Goal: Find contact information: Find contact information

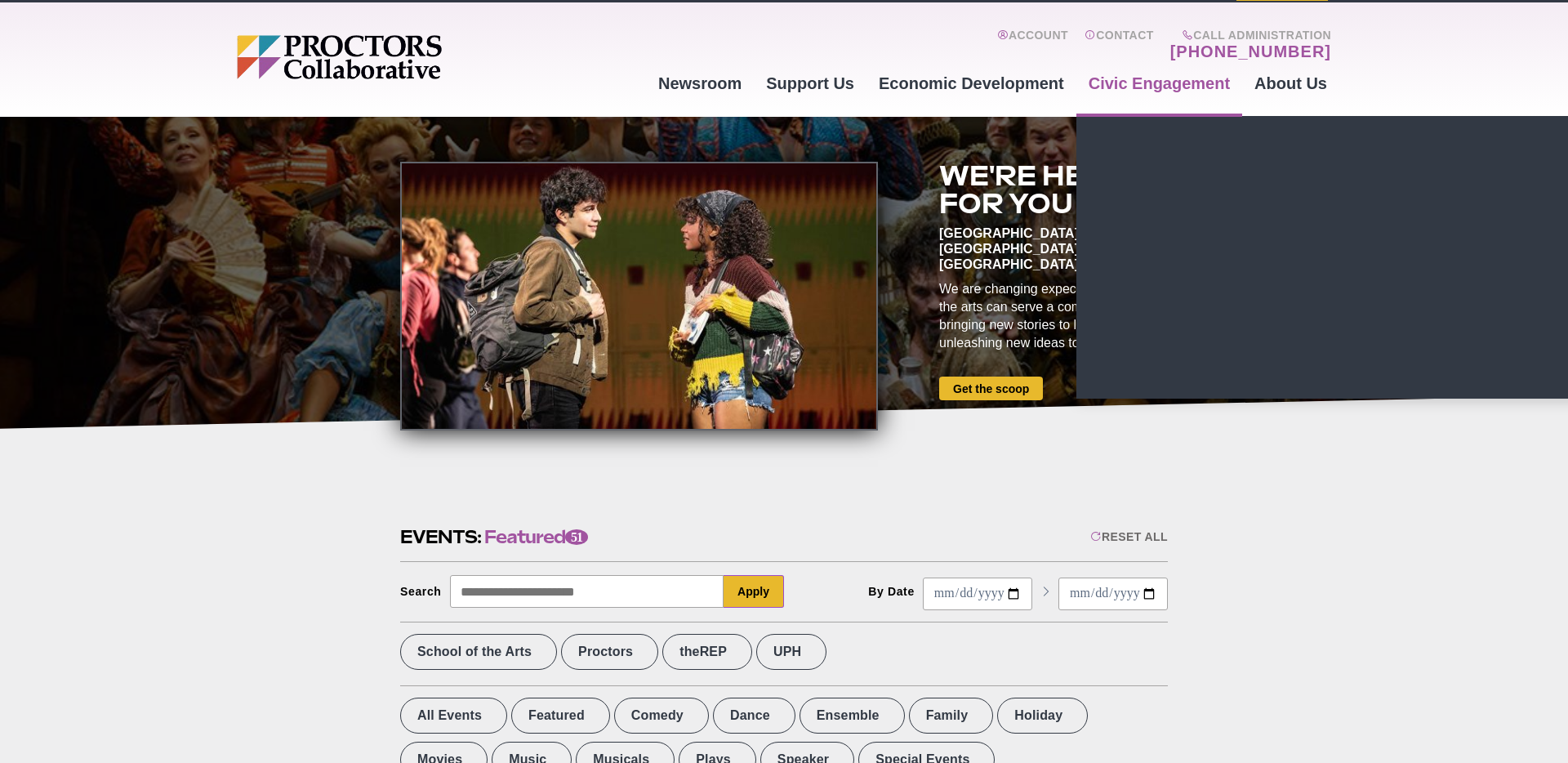
scroll to position [45, 0]
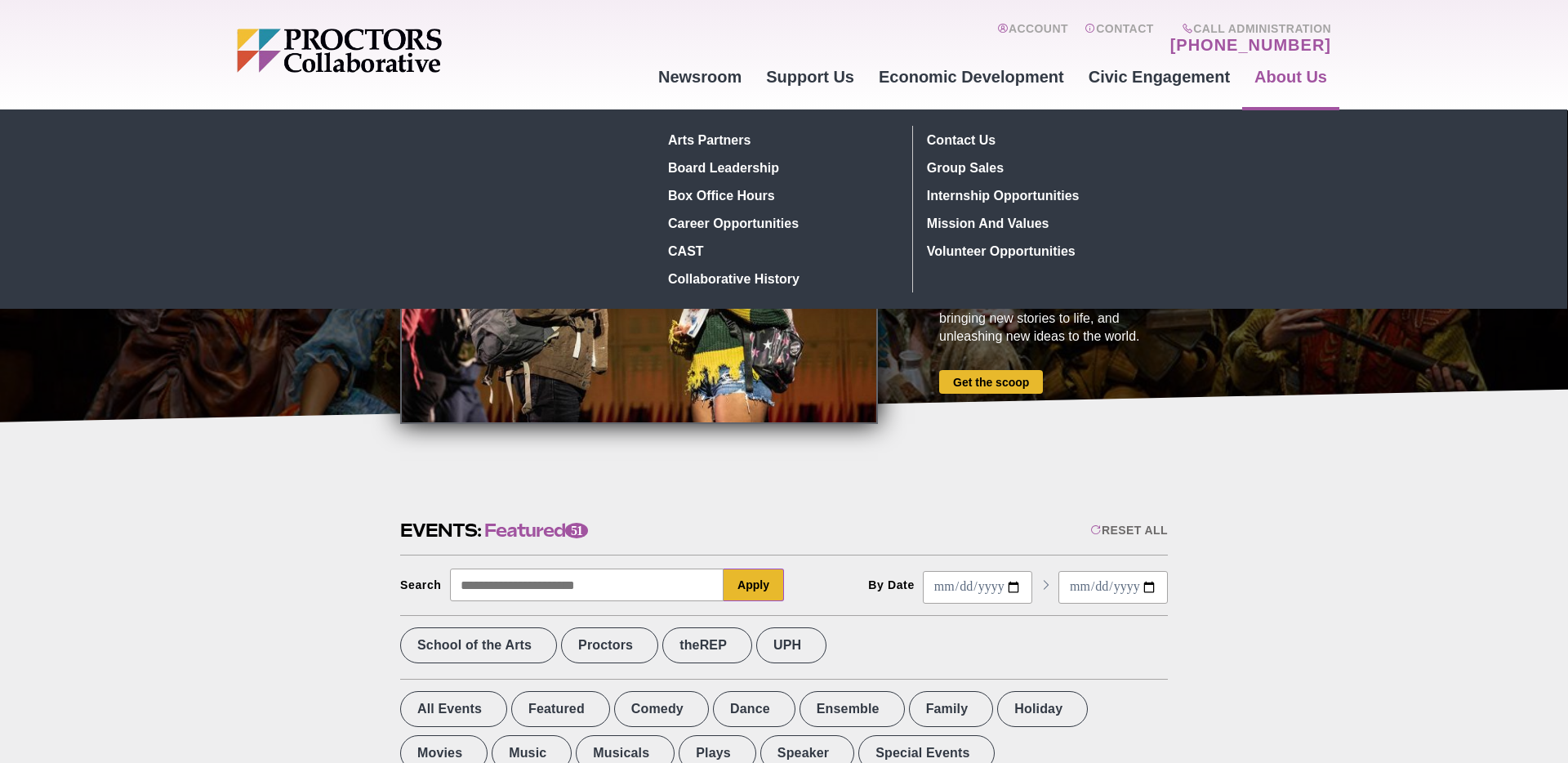
click at [1275, 74] on link "About Us" at bounding box center [1291, 77] width 97 height 44
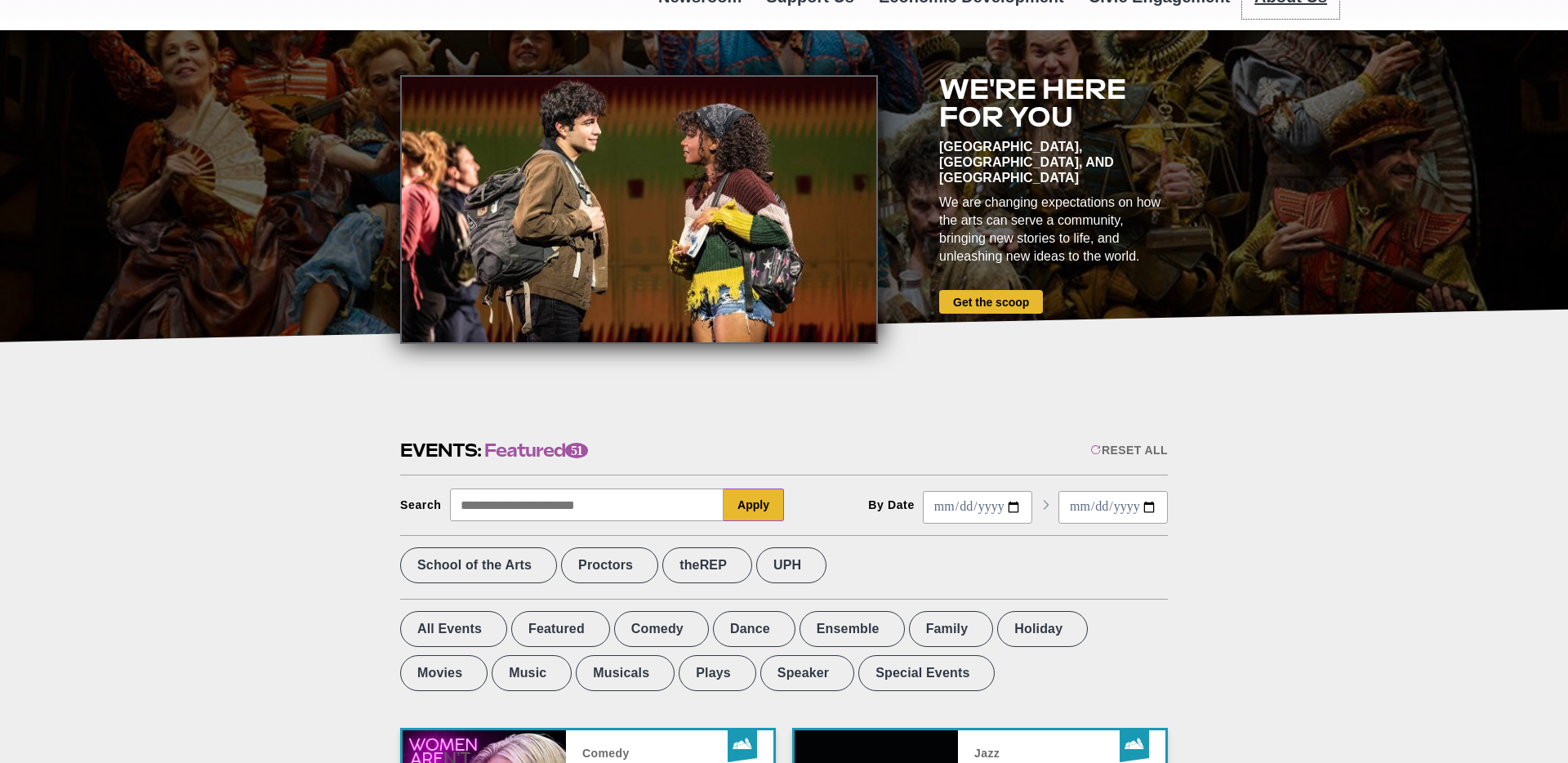
scroll to position [183, 0]
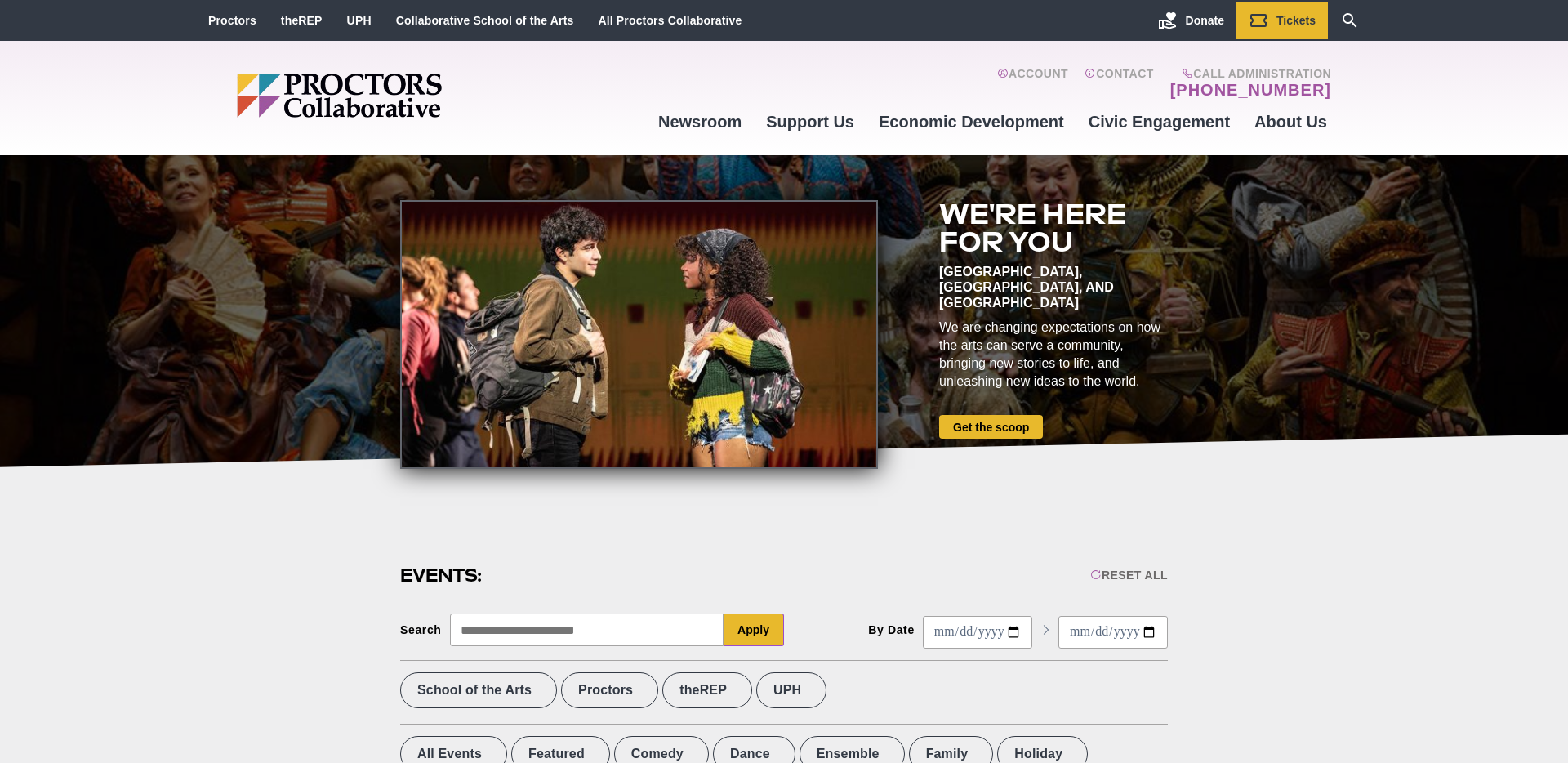
click at [296, 87] on img "Main site navigation and header" at bounding box center [401, 96] width 330 height 44
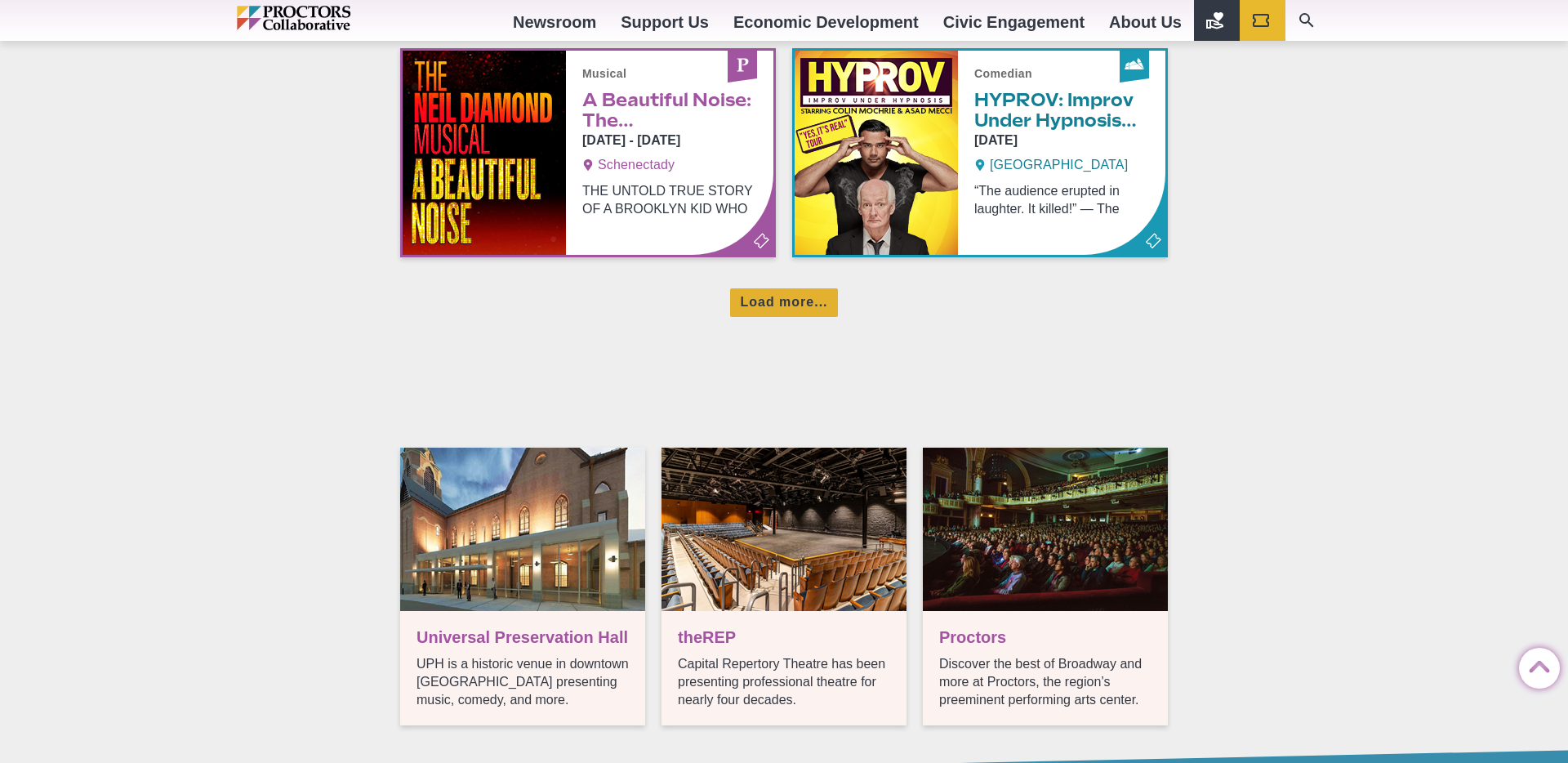
scroll to position [1301, 0]
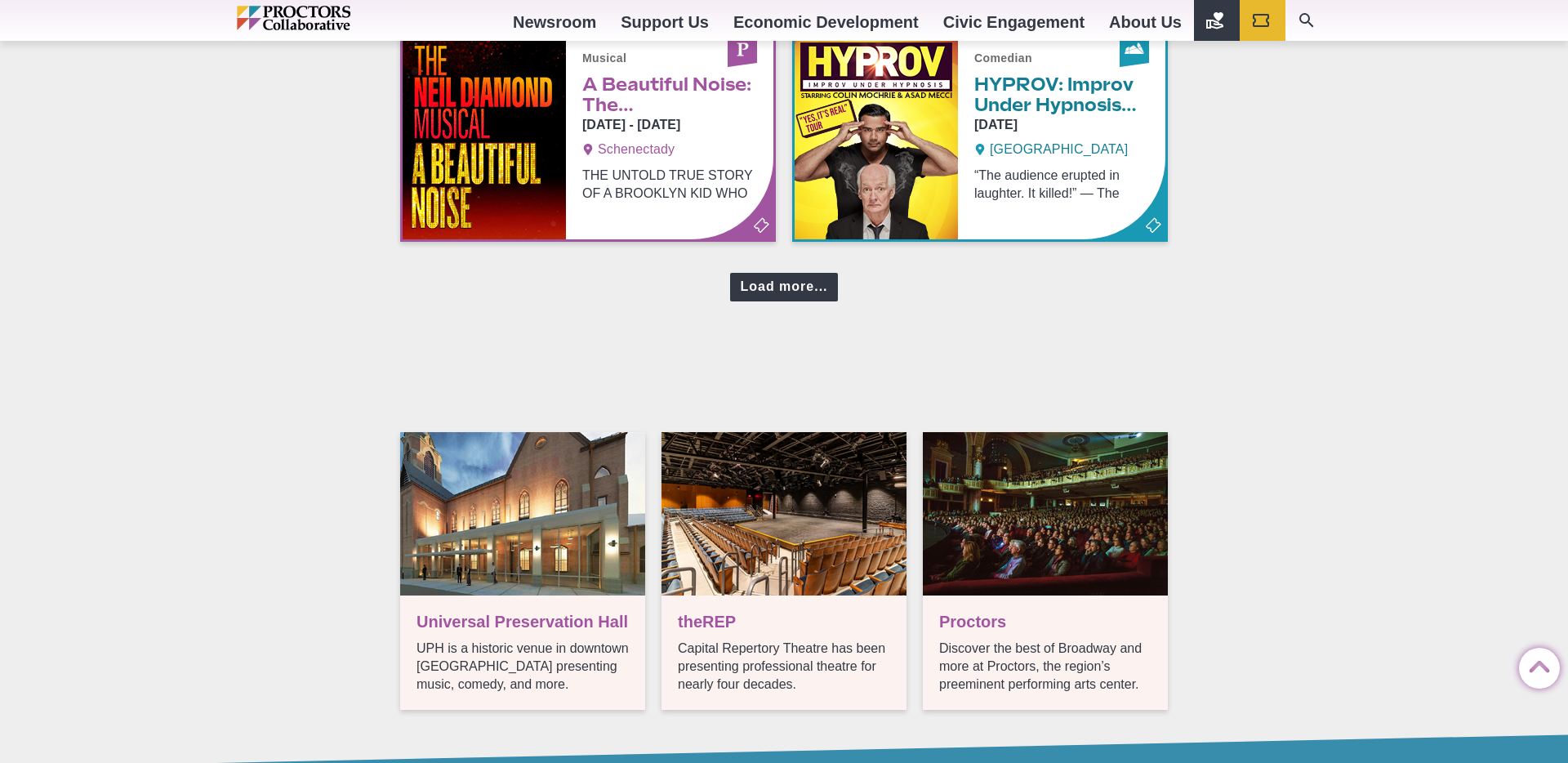
click at [759, 291] on div "Load more..." at bounding box center [783, 287] width 107 height 28
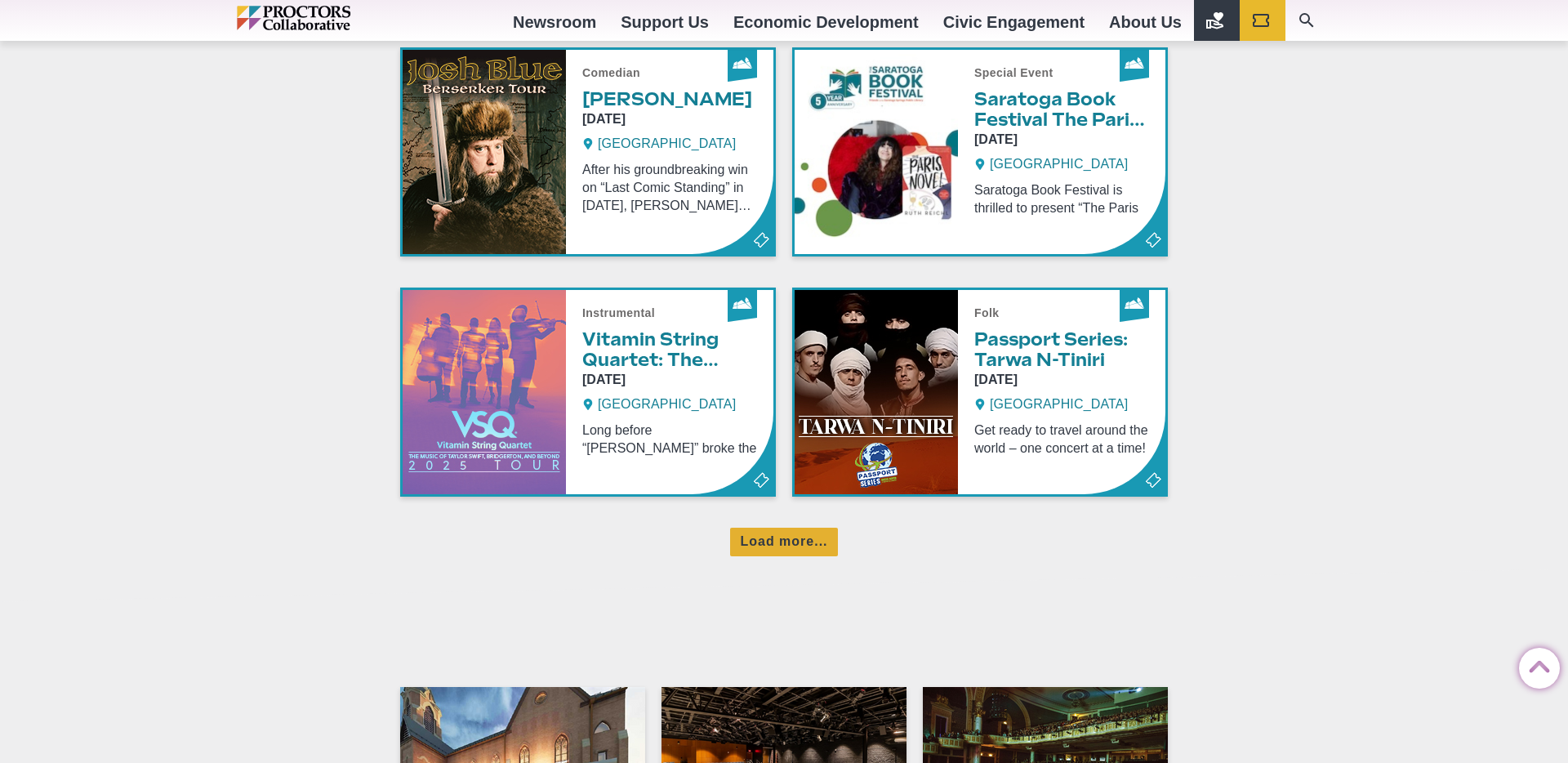
scroll to position [1767, 0]
click at [808, 536] on div "Load more..." at bounding box center [783, 541] width 107 height 28
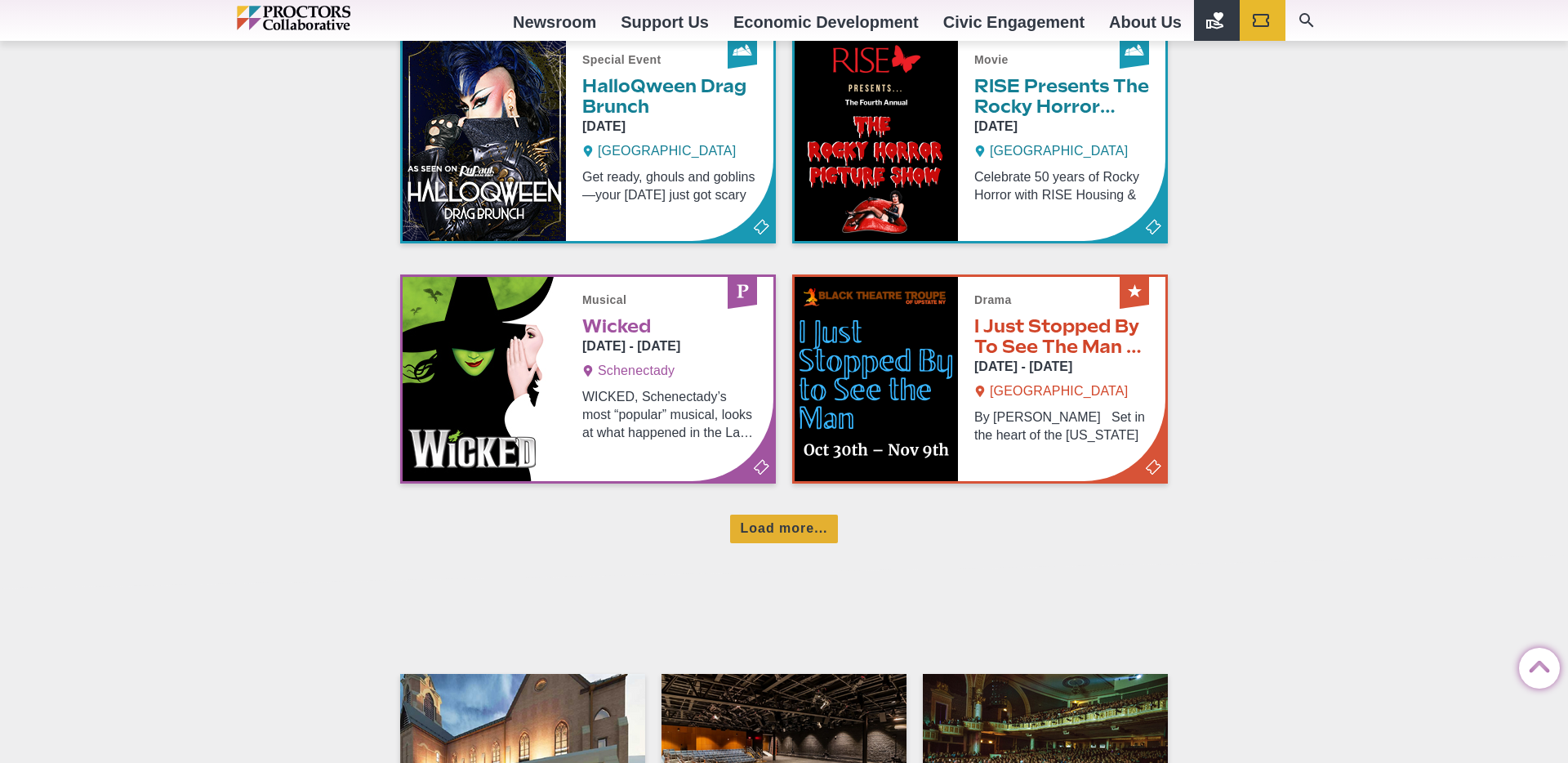
scroll to position [2522, 0]
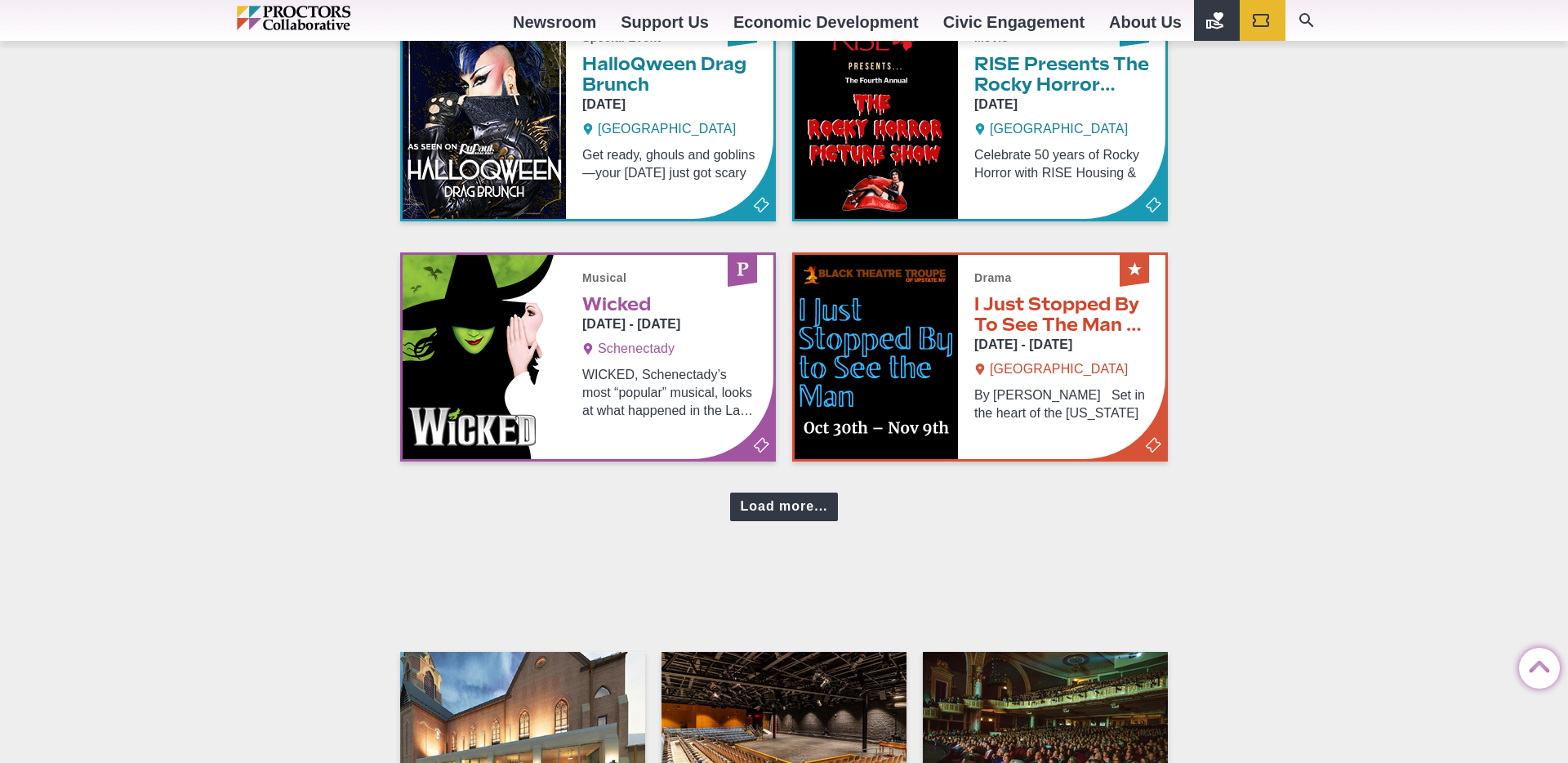
click at [757, 504] on div "Load more..." at bounding box center [783, 507] width 107 height 28
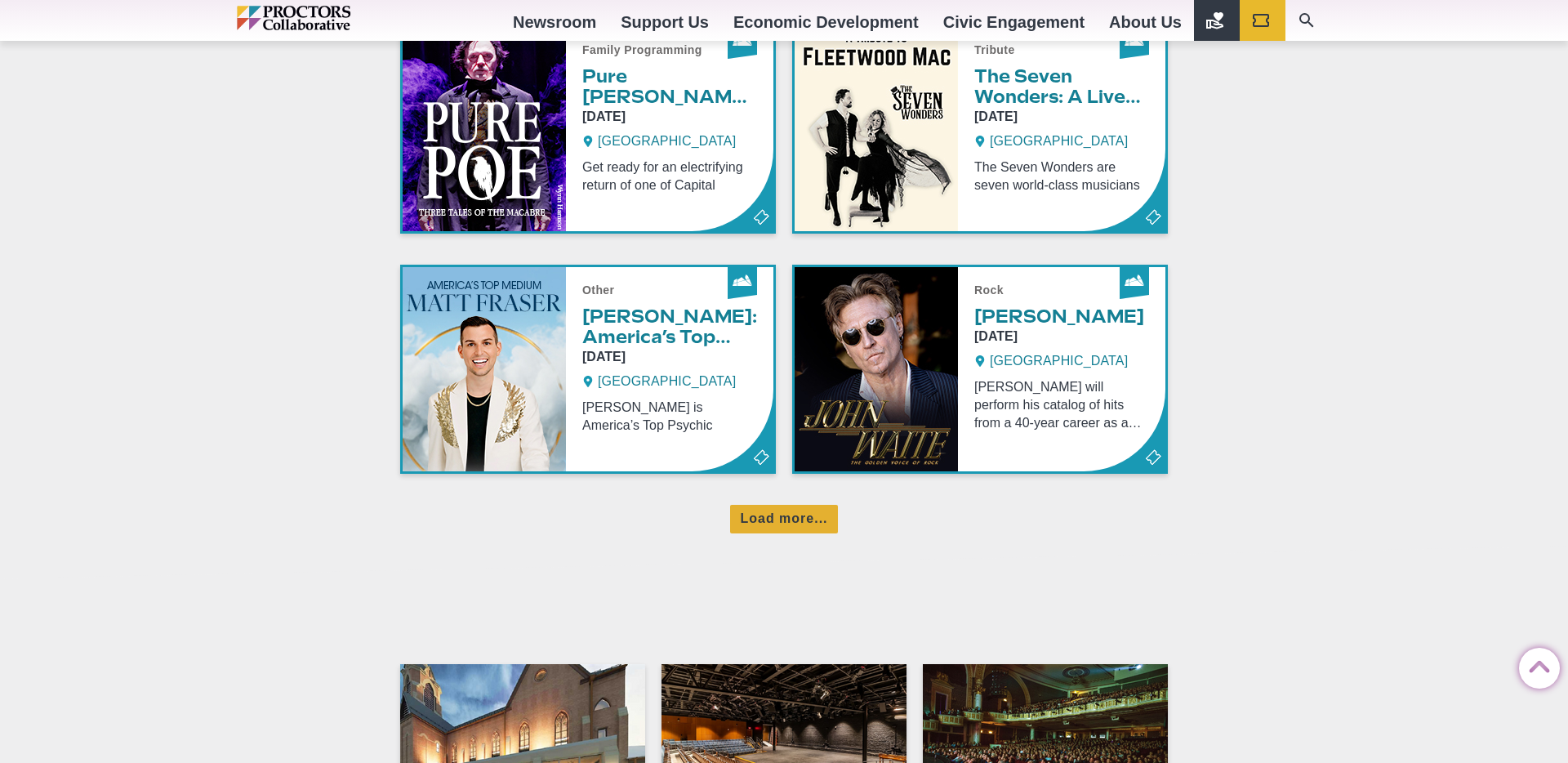
scroll to position [3246, 0]
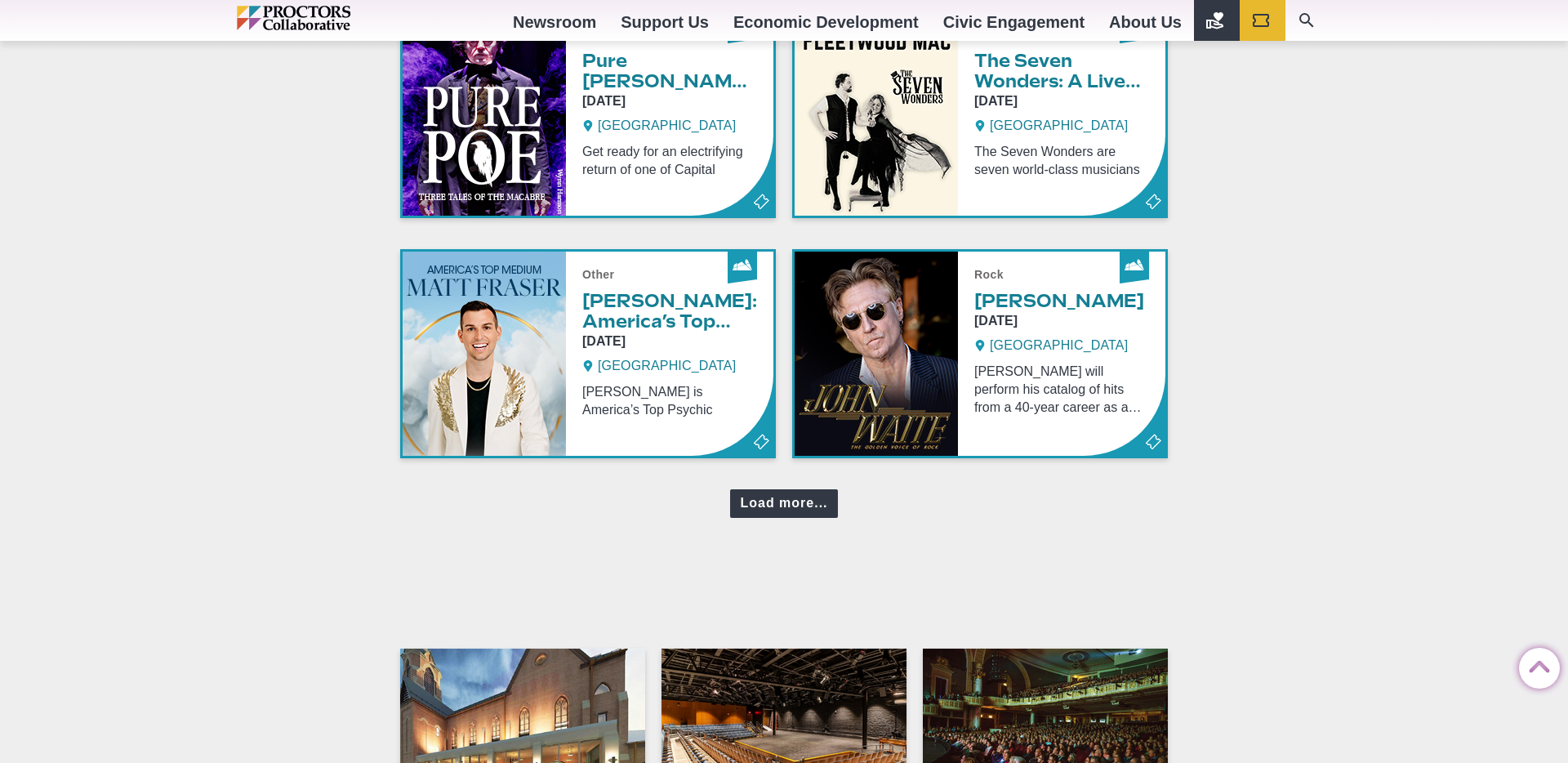
click at [773, 497] on div "Load more..." at bounding box center [783, 503] width 107 height 28
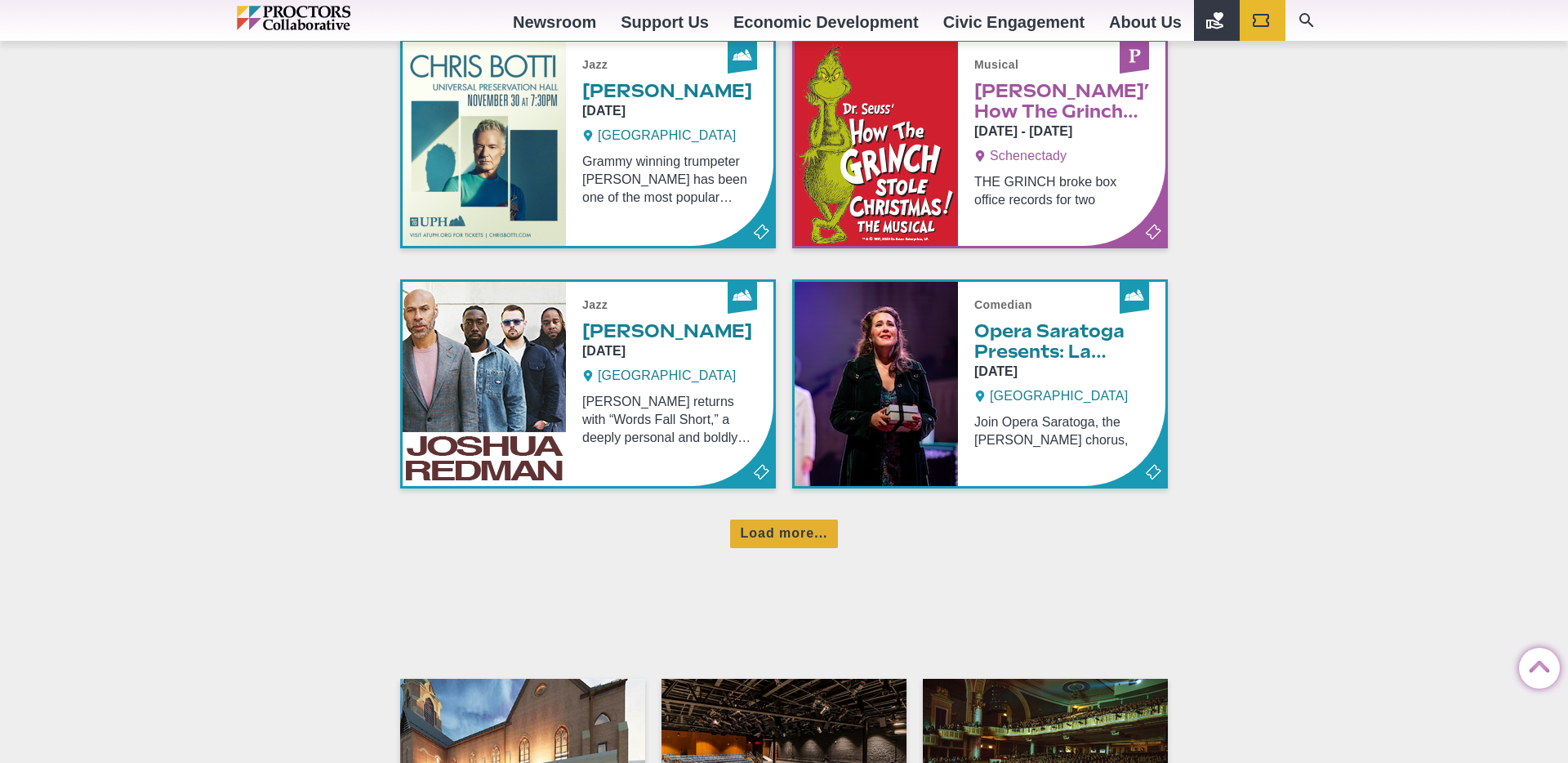
scroll to position [3942, 0]
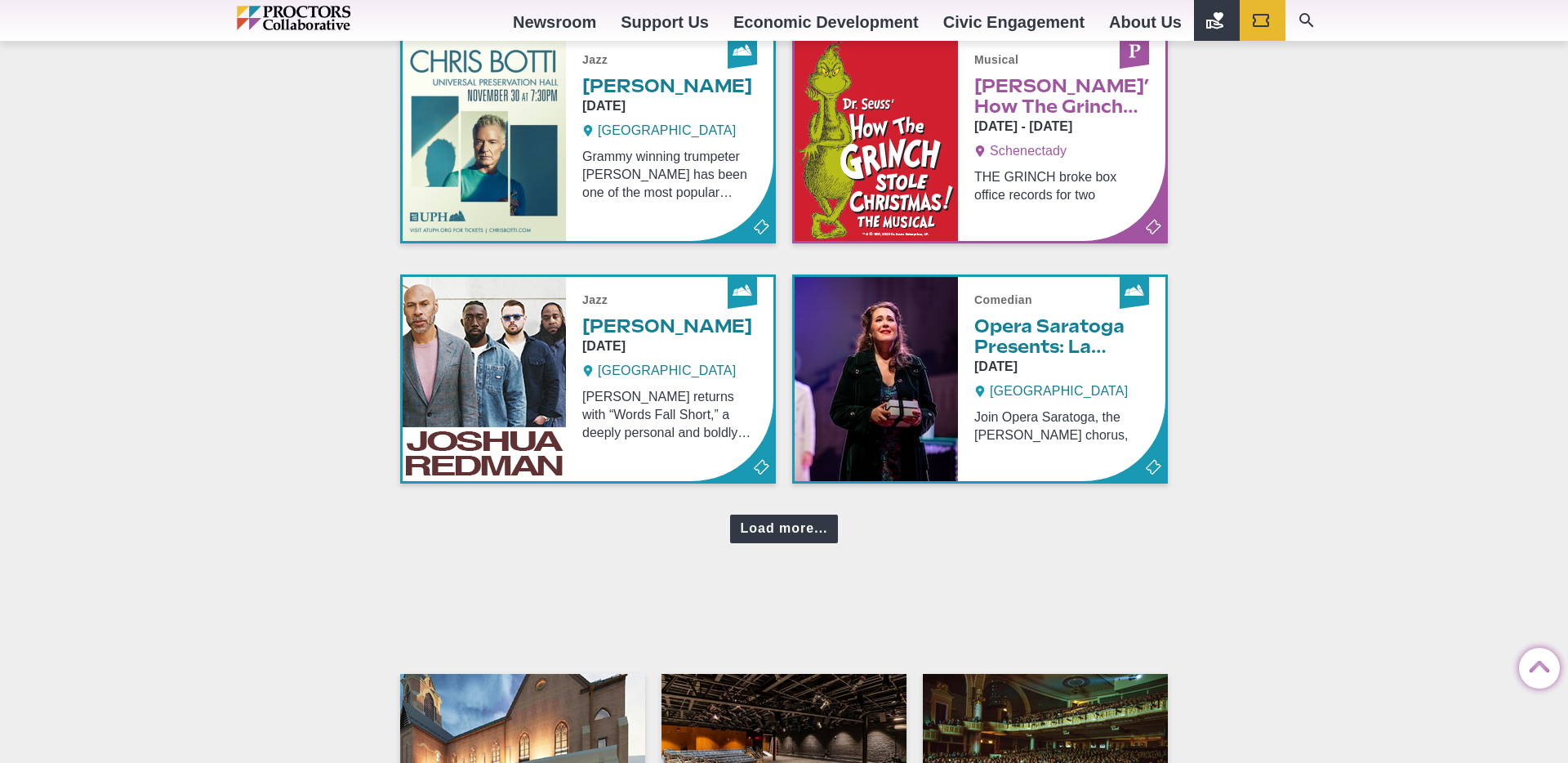
click at [789, 527] on div "Load more..." at bounding box center [783, 529] width 107 height 28
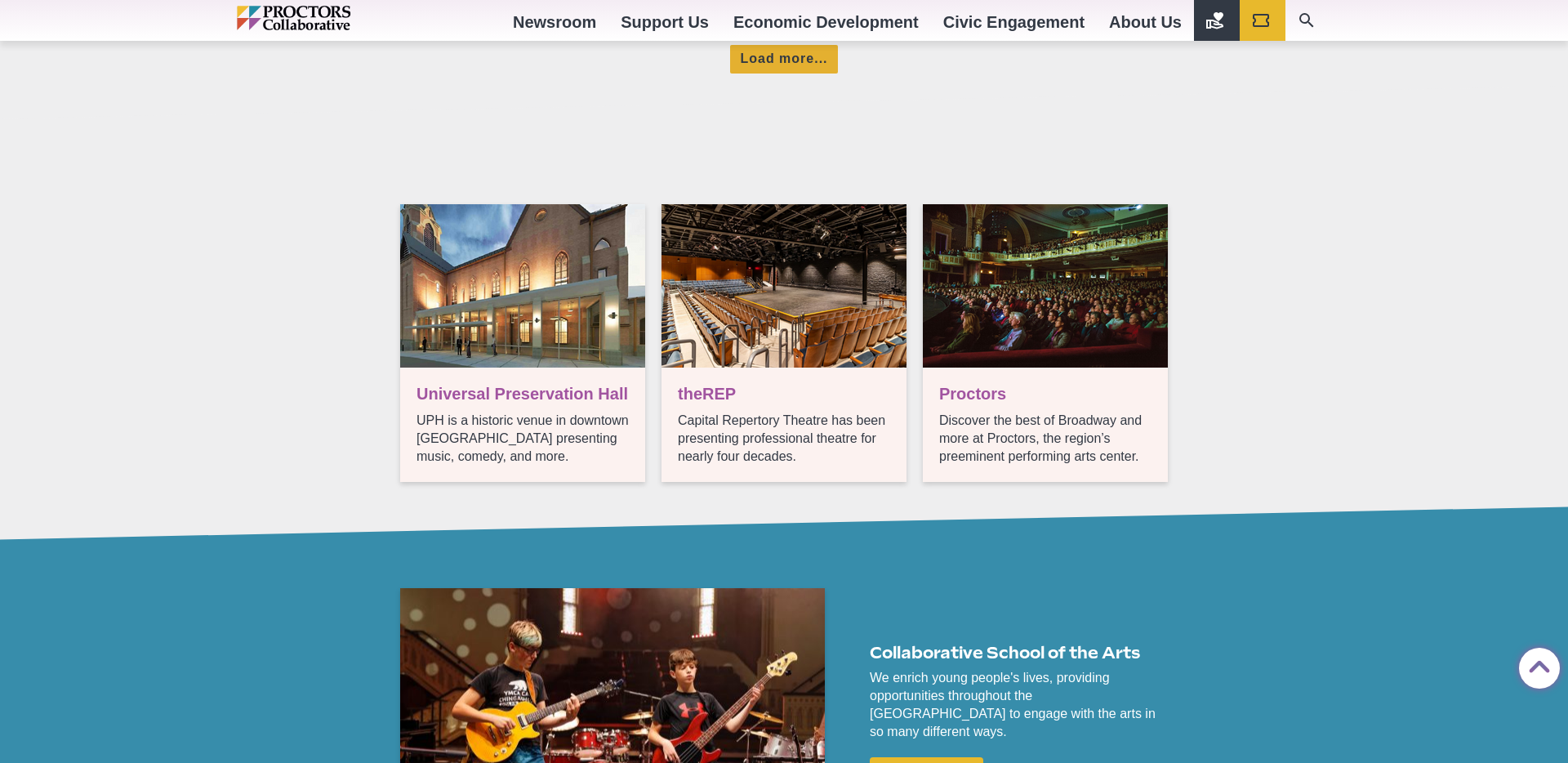
scroll to position [5116, 0]
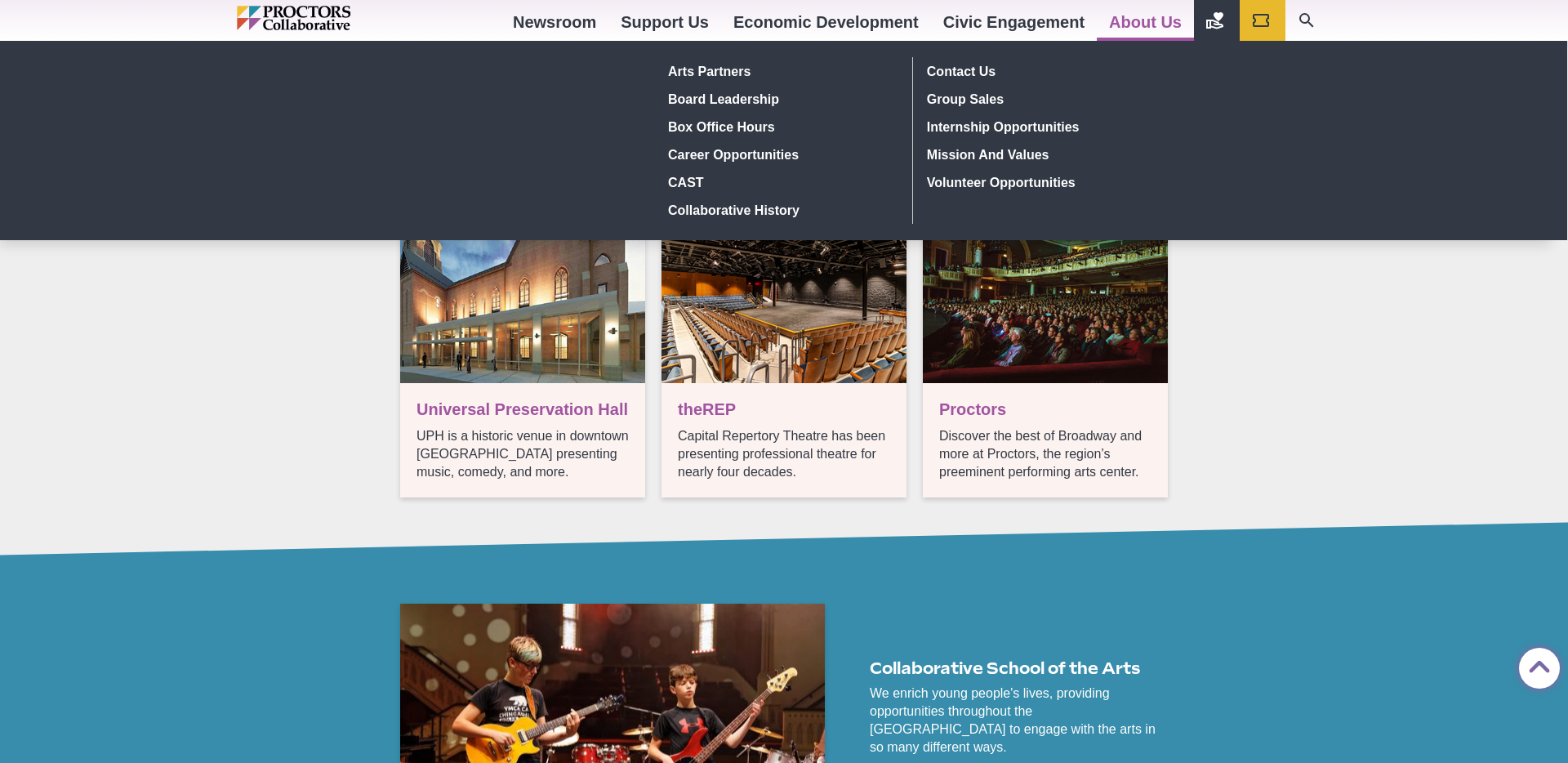
click at [1138, 27] on link "About Us" at bounding box center [1145, 22] width 97 height 44
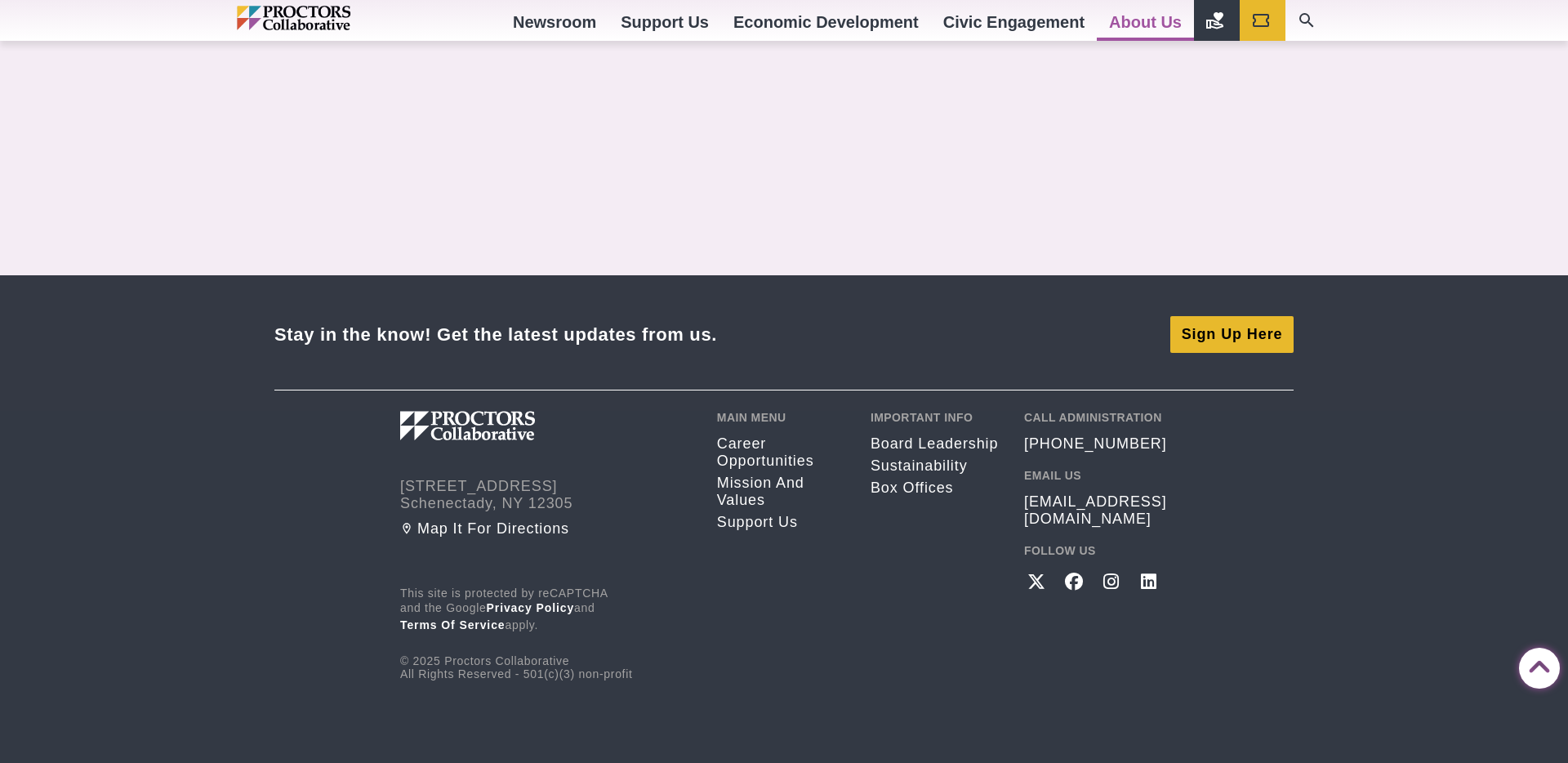
scroll to position [1032, 0]
click at [642, 326] on div "Stay in the know! Get the latest updates from us." at bounding box center [496, 333] width 443 height 22
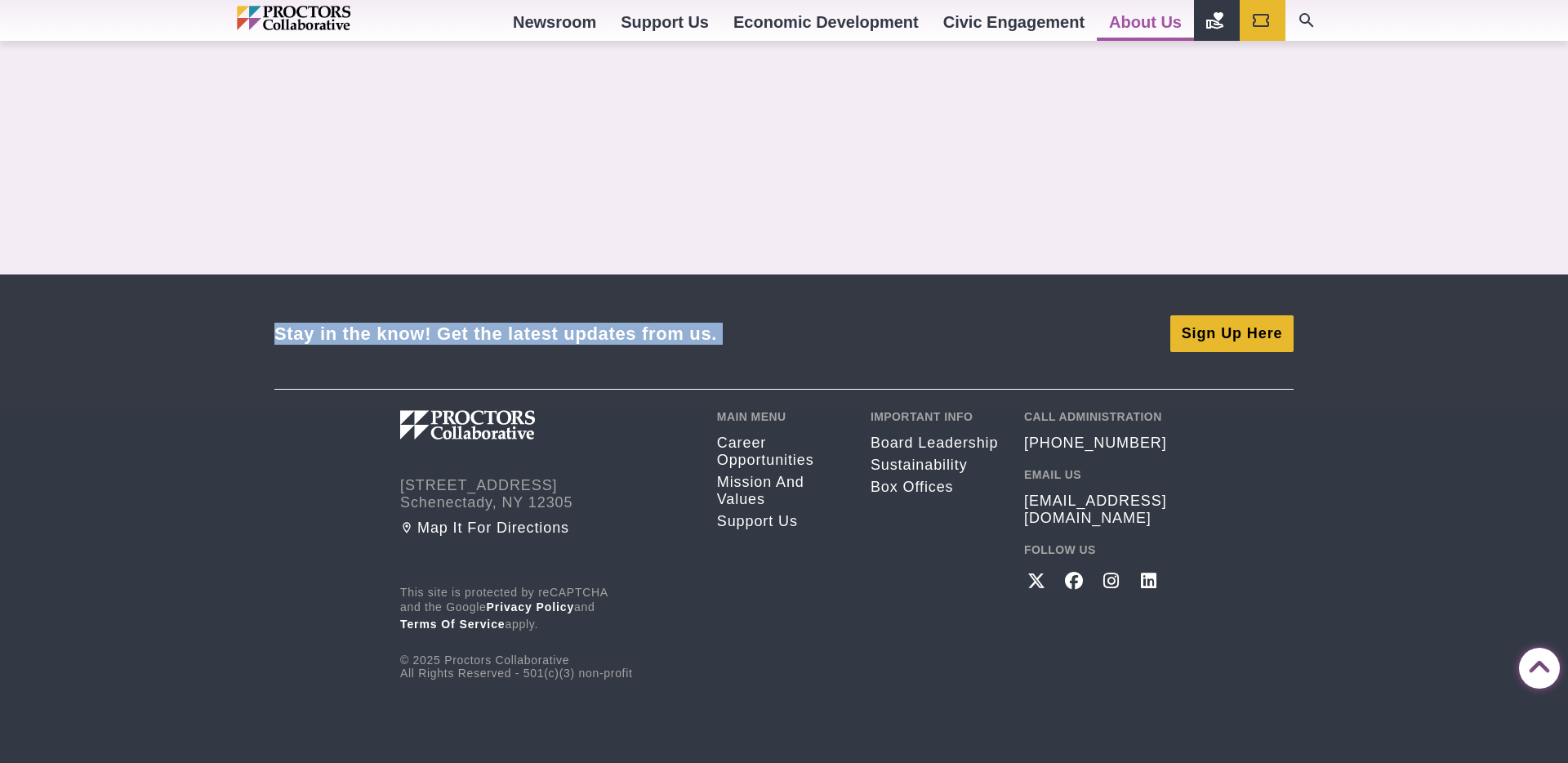
click at [625, 323] on div "Stay in the know! Get the latest updates from us." at bounding box center [496, 333] width 443 height 22
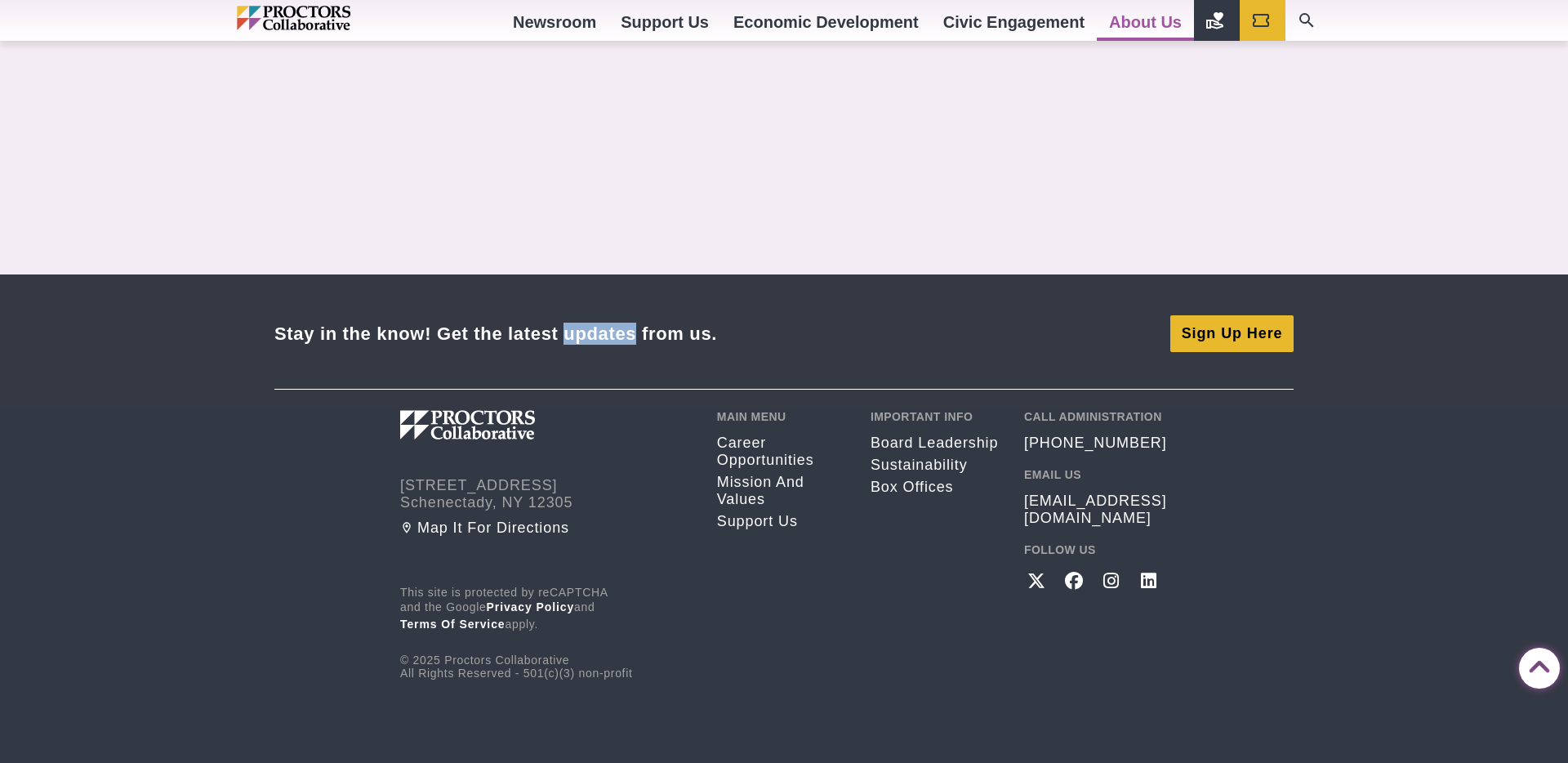
click at [625, 323] on div "Stay in the know! Get the latest updates from us." at bounding box center [496, 333] width 443 height 22
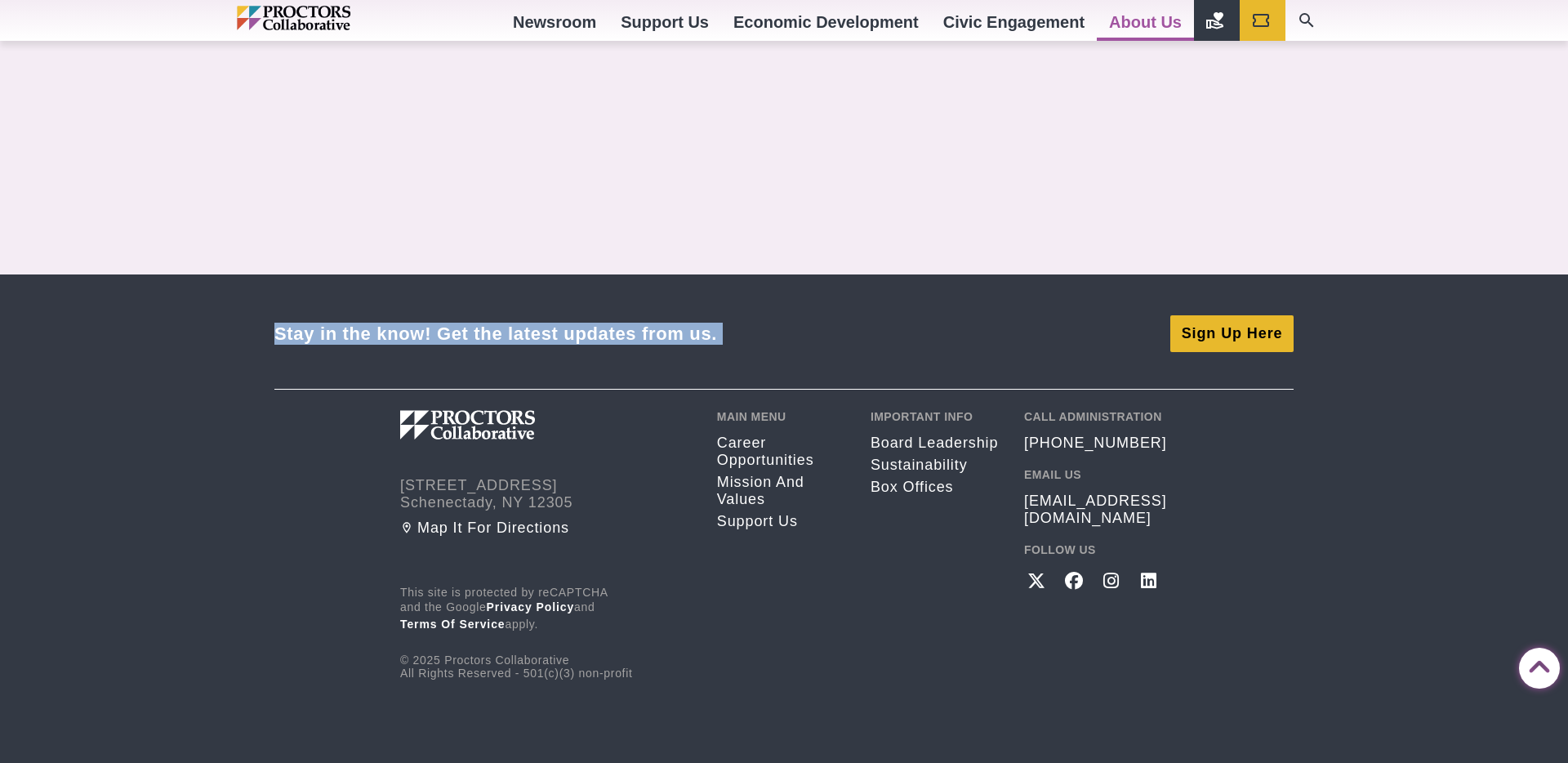
drag, startPoint x: 625, startPoint y: 308, endPoint x: 642, endPoint y: 382, distance: 75.9
click at [642, 382] on div "Stay in the know! Get the latest updates from us. Sign Up Here" at bounding box center [784, 342] width 1568 height 135
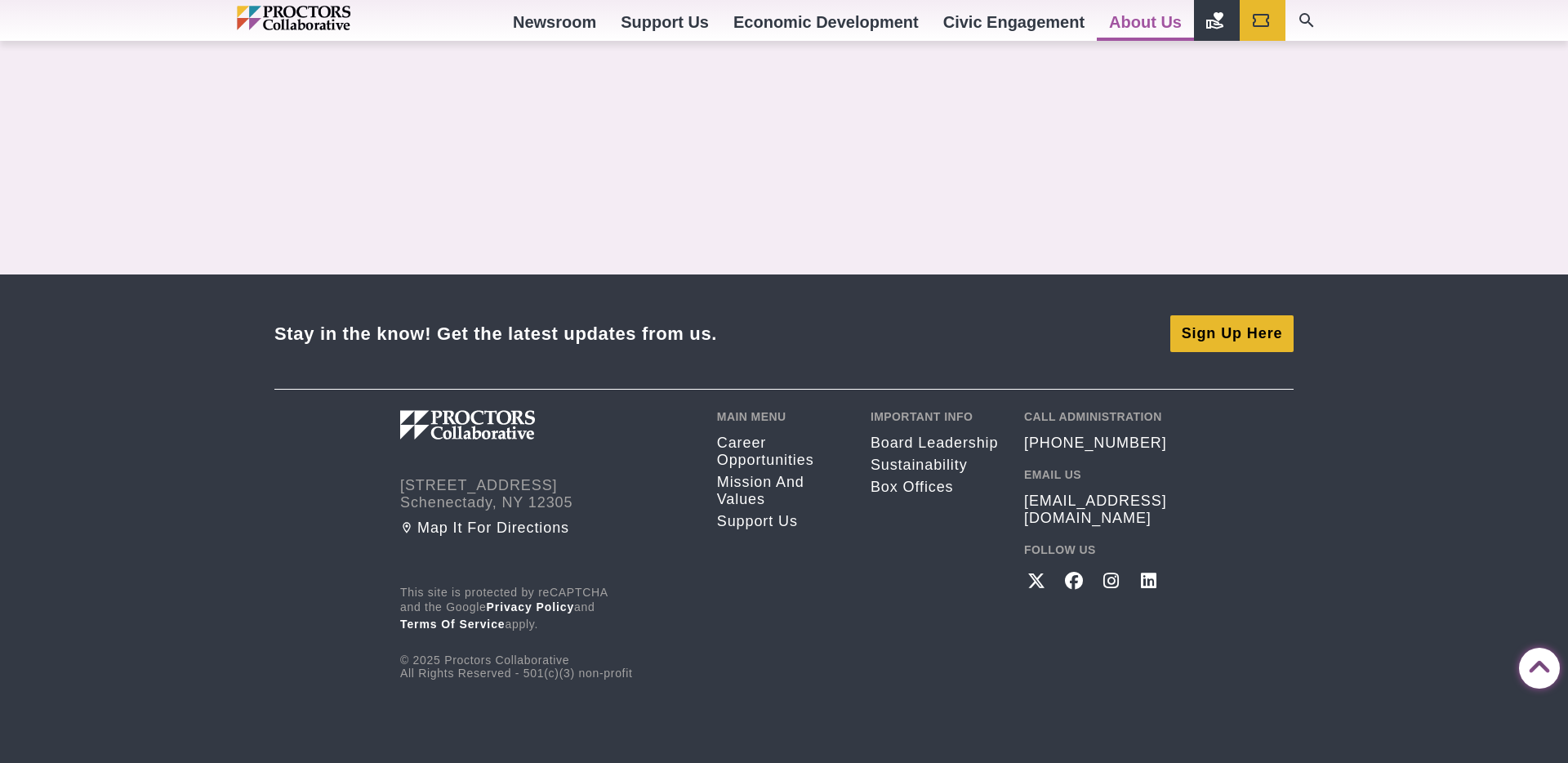
click at [642, 323] on div "Stay in the know! Get the latest updates from us." at bounding box center [496, 333] width 443 height 22
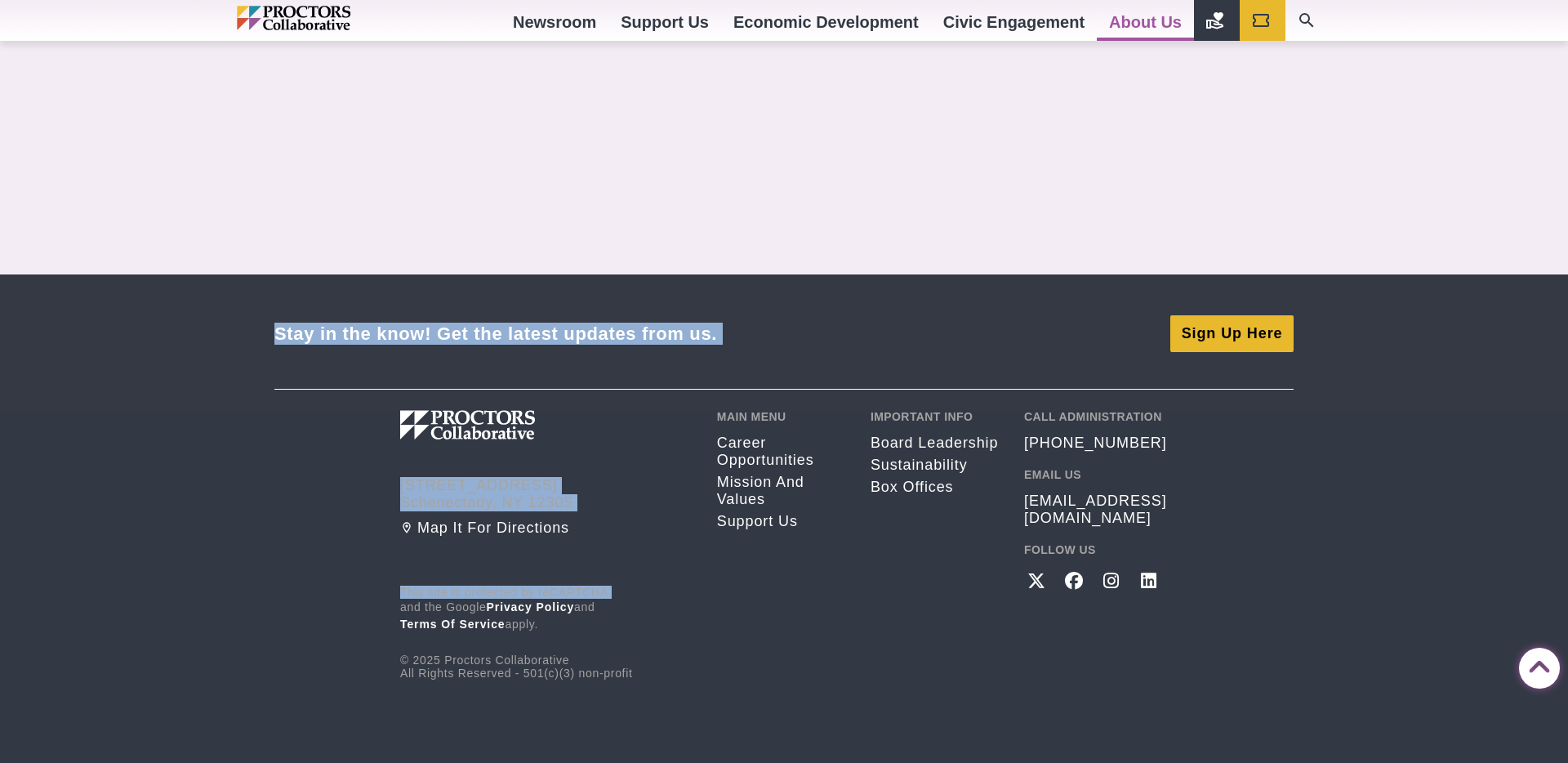
drag, startPoint x: 642, startPoint y: 309, endPoint x: 618, endPoint y: 533, distance: 225.3
click at [618, 533] on footer "Stay in the know! Get the latest updates from us. Sign Up Here [STREET_ADDRESS]…" at bounding box center [784, 528] width 1568 height 507
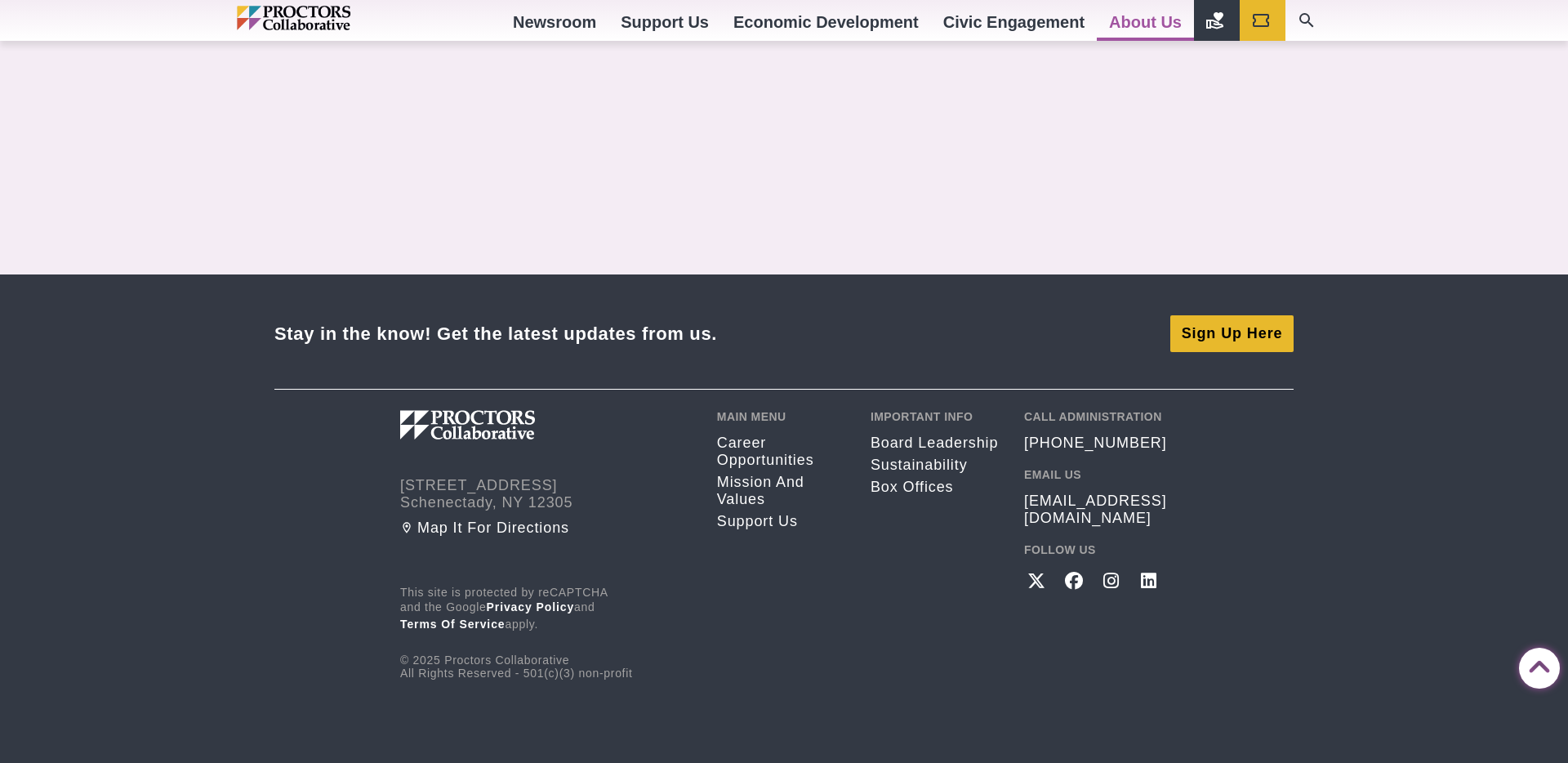
click at [664, 610] on p "This site is protected by reCAPTCHA and the Google Privacy Policy and Terms of …" at bounding box center [547, 609] width 292 height 47
click at [664, 641] on div "This site is protected by reCAPTCHA and the Google Privacy Policy and Terms of …" at bounding box center [547, 633] width 292 height 94
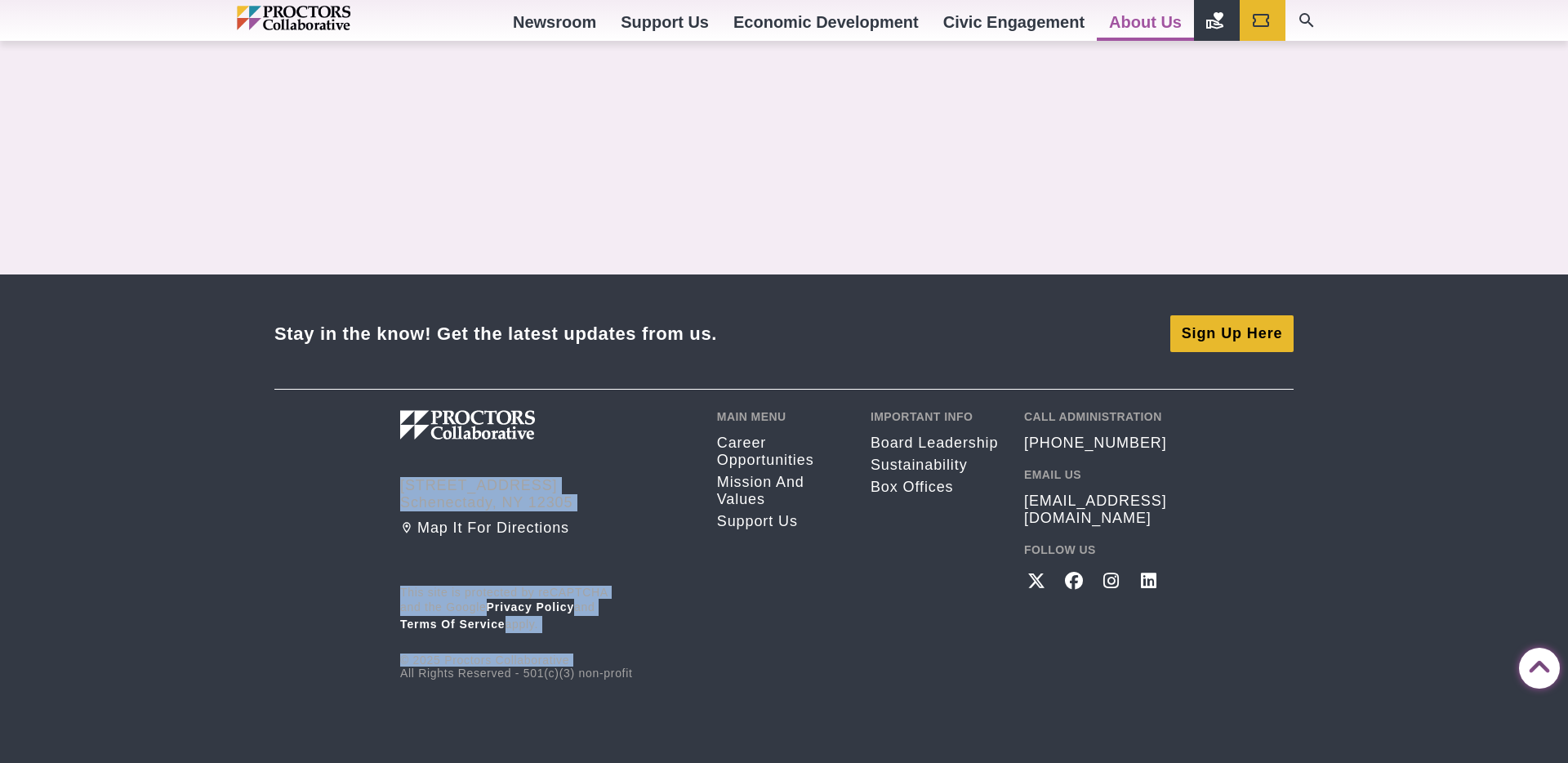
drag, startPoint x: 664, startPoint y: 641, endPoint x: 633, endPoint y: 403, distance: 240.0
click at [633, 410] on div "[STREET_ADDRESS] Map it for directions This site is protected by reCAPTCHA and …" at bounding box center [547, 545] width 292 height 269
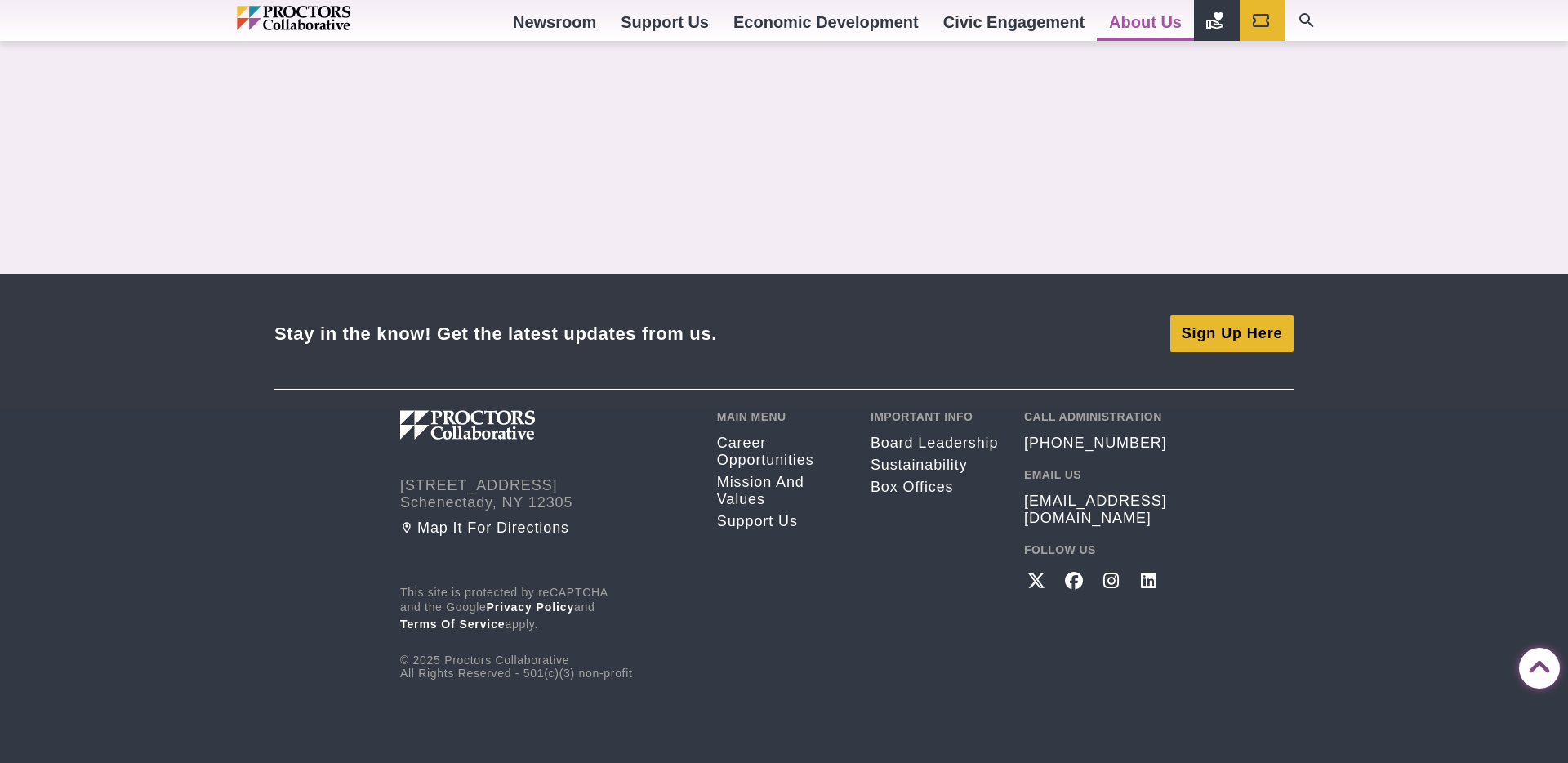
click at [633, 410] on div at bounding box center [547, 435] width 292 height 51
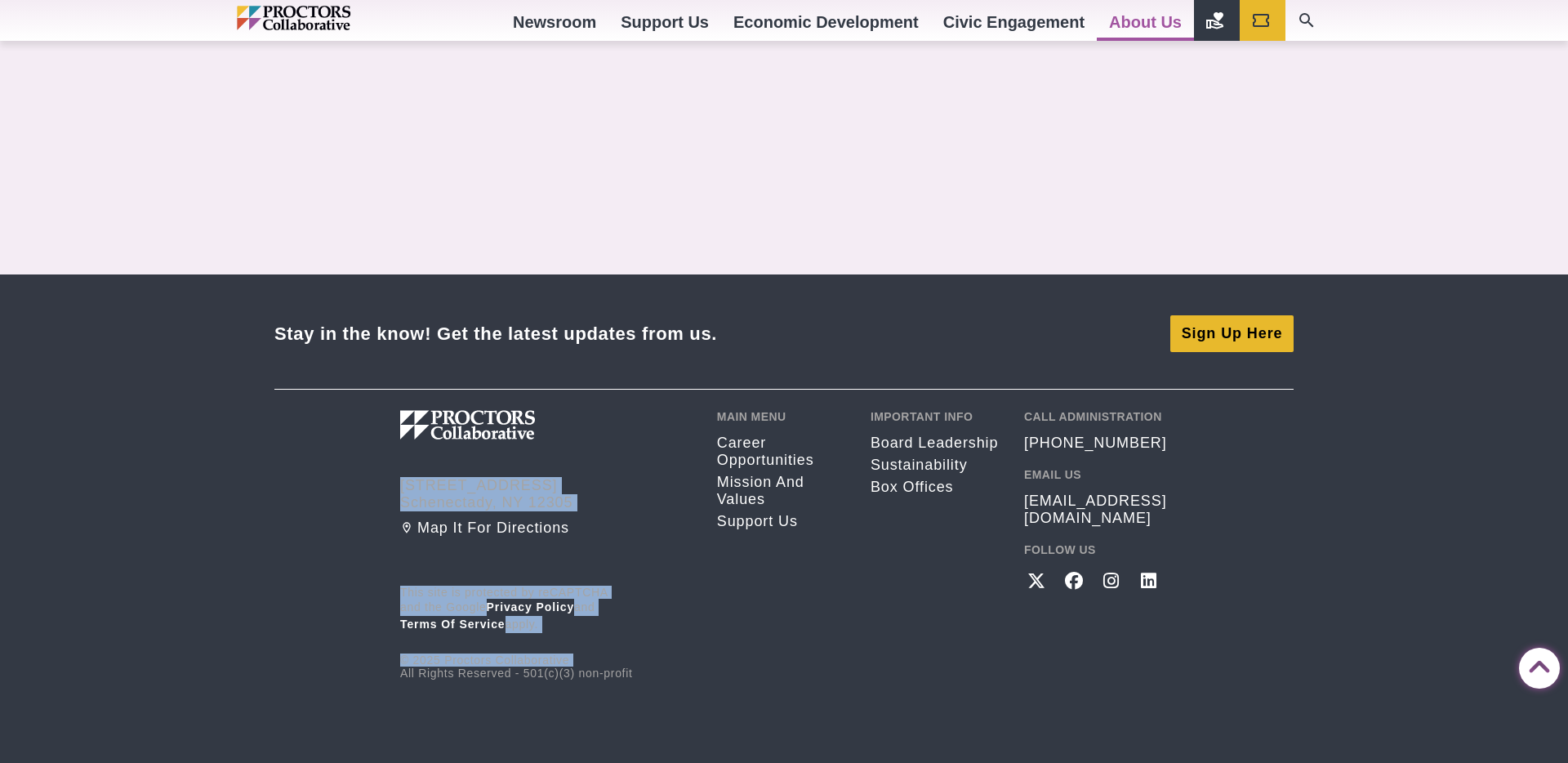
drag, startPoint x: 633, startPoint y: 392, endPoint x: 643, endPoint y: 624, distance: 232.2
click at [643, 627] on div "[STREET_ADDRESS] Map it for directions This site is protected by reCAPTCHA and …" at bounding box center [547, 545] width 292 height 269
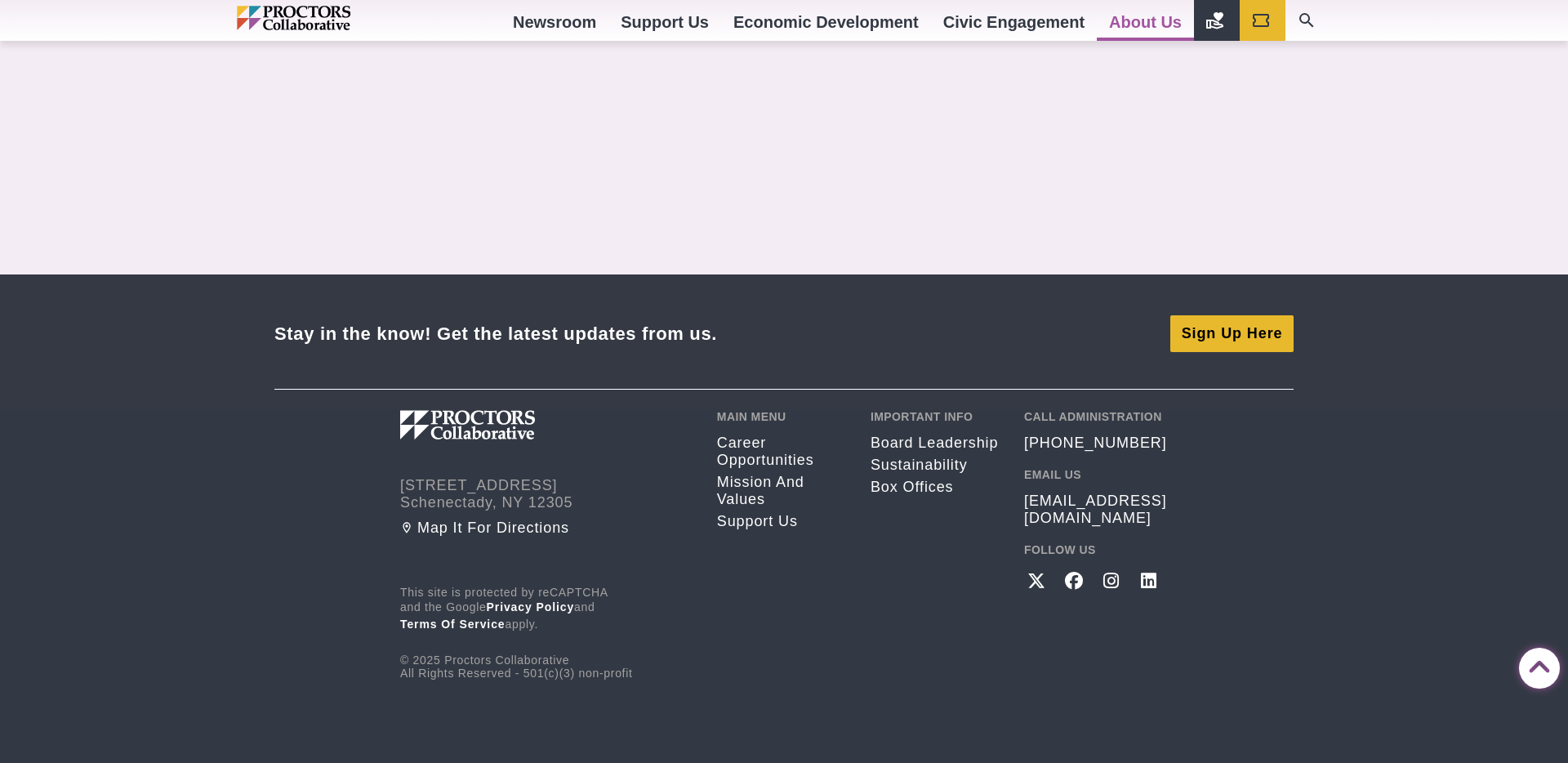
click at [662, 655] on div "This site is protected by reCAPTCHA and the Google Privacy Policy and Terms of …" at bounding box center [547, 633] width 292 height 94
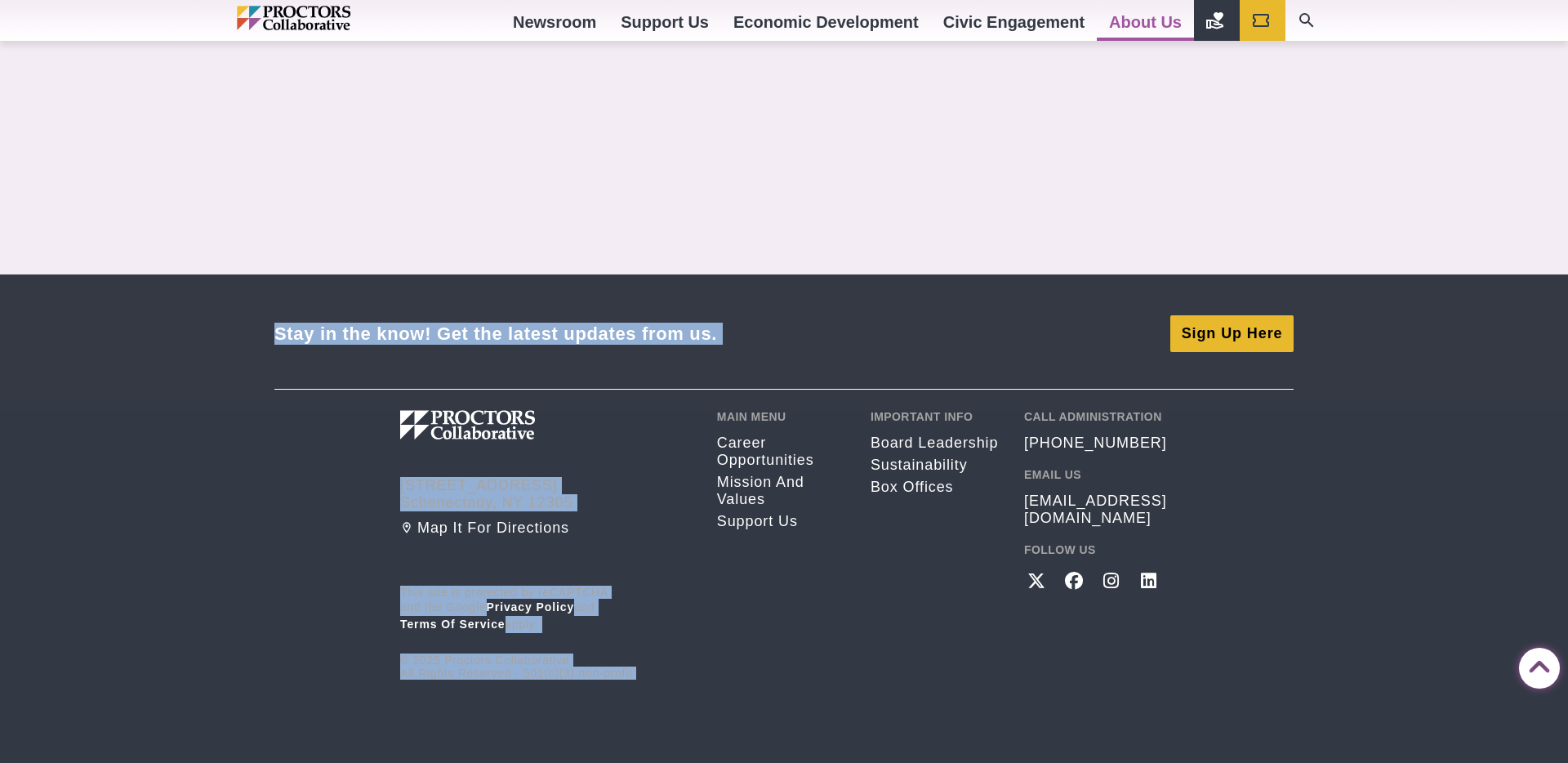
drag, startPoint x: 662, startPoint y: 655, endPoint x: 656, endPoint y: 355, distance: 300.1
click at [656, 355] on footer "Stay in the know! Get the latest updates from us. Sign Up Here [STREET_ADDRESS]…" at bounding box center [784, 528] width 1568 height 507
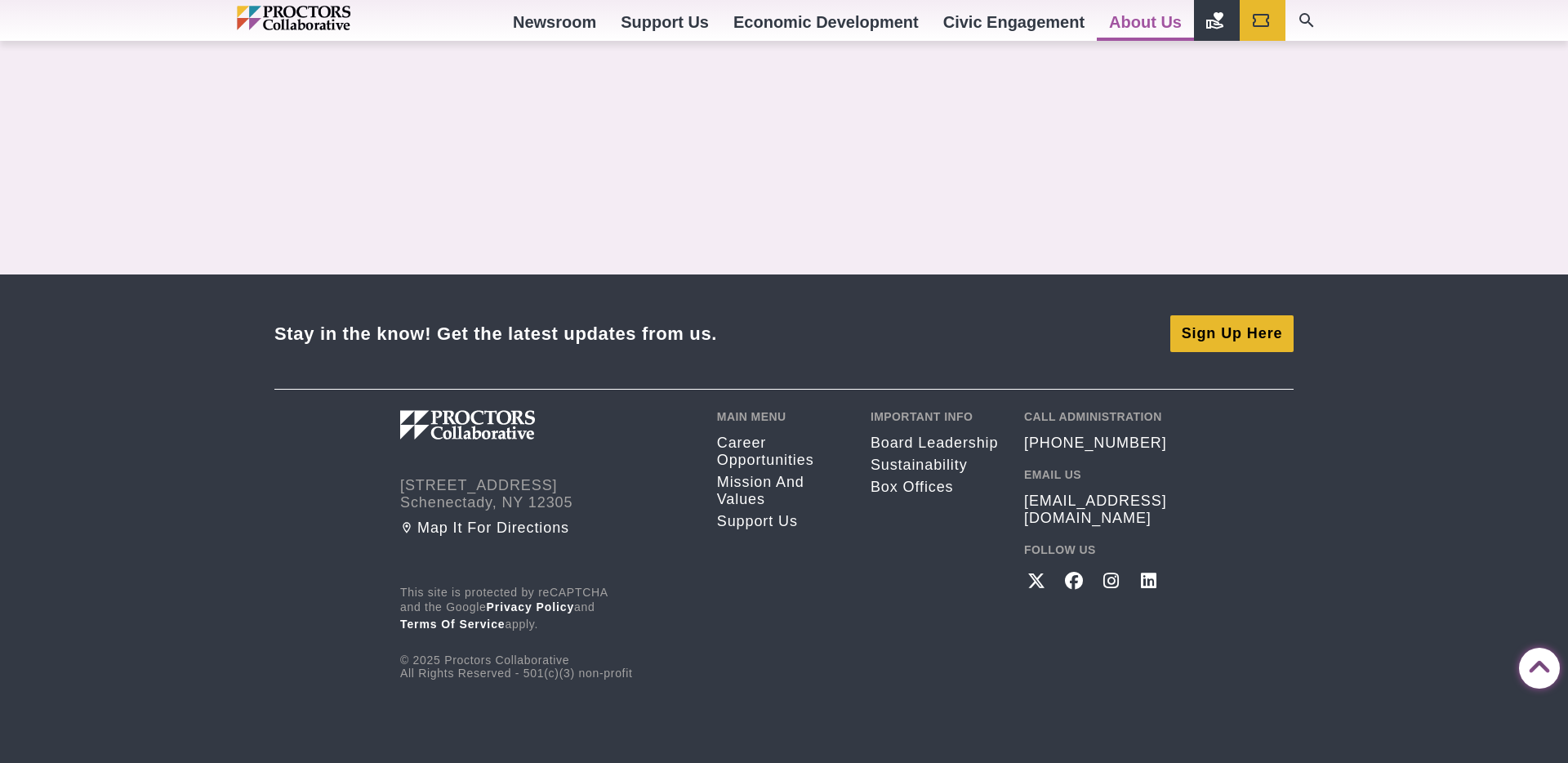
click at [656, 349] on div "Stay in the know! Get the latest updates from us. Sign Up Here" at bounding box center [784, 352] width 1020 height 74
